Goal: Information Seeking & Learning: Find specific fact

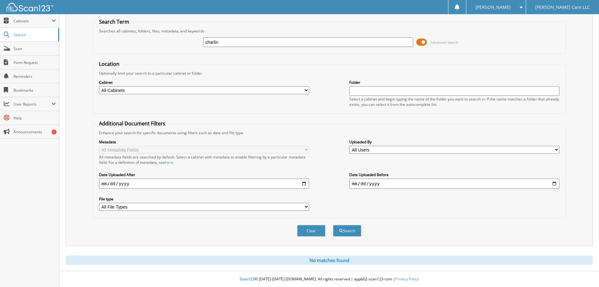
click at [156, 49] on div "charlin Advanced Search" at bounding box center [329, 42] width 467 height 17
type input "nicoole"
click at [333, 225] on button "Search" at bounding box center [347, 231] width 28 height 12
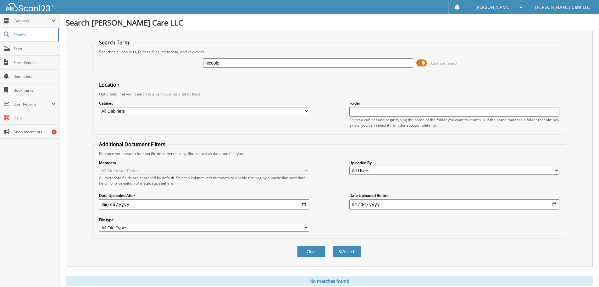
drag, startPoint x: 229, startPoint y: 58, endPoint x: 216, endPoint y: 64, distance: 14.6
click at [182, 68] on div "nicoole Advanced Search" at bounding box center [329, 62] width 467 height 17
drag, startPoint x: 226, startPoint y: 63, endPoint x: 106, endPoint y: 39, distance: 122.3
click at [149, 68] on div "nicoole Advanced Search" at bounding box center [329, 62] width 467 height 17
type input "nico"
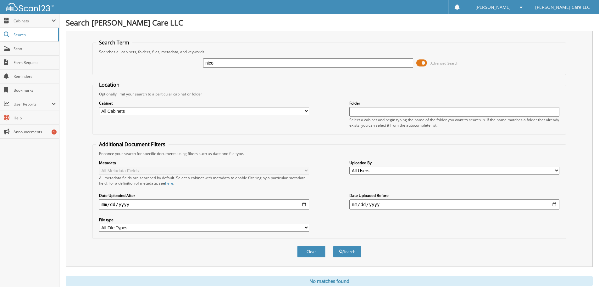
click at [333, 245] on button "Search" at bounding box center [347, 251] width 28 height 12
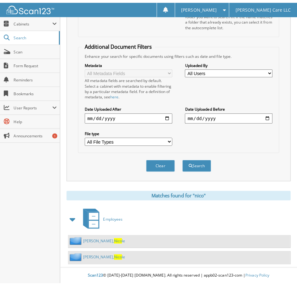
scroll to position [103, 0]
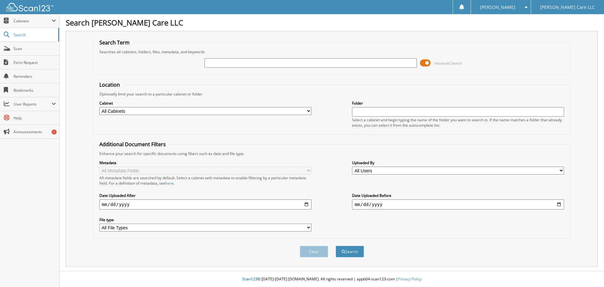
click at [350, 65] on input "text" at bounding box center [311, 62] width 212 height 9
type input "butt"
click at [336, 245] on button "Search" at bounding box center [350, 251] width 28 height 12
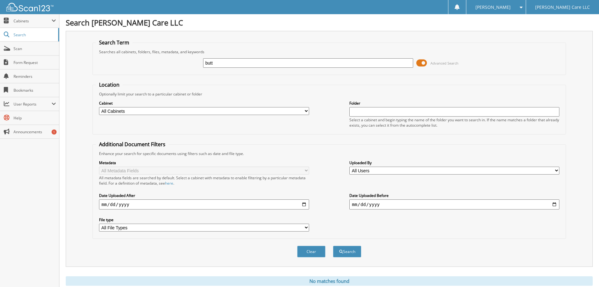
drag, startPoint x: 233, startPoint y: 64, endPoint x: 193, endPoint y: 75, distance: 41.5
click at [193, 75] on form "Search Term Searches all cabinets, folders, files, metadata, and keywords butt …" at bounding box center [330, 151] width 474 height 225
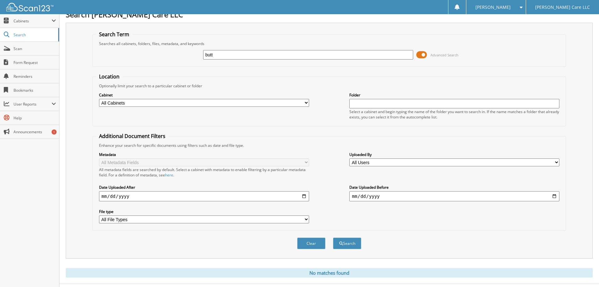
scroll to position [21, 0]
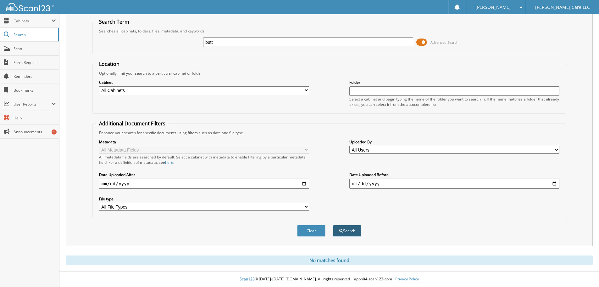
click at [346, 234] on button "Search" at bounding box center [347, 231] width 28 height 12
